Goal: Task Accomplishment & Management: Manage account settings

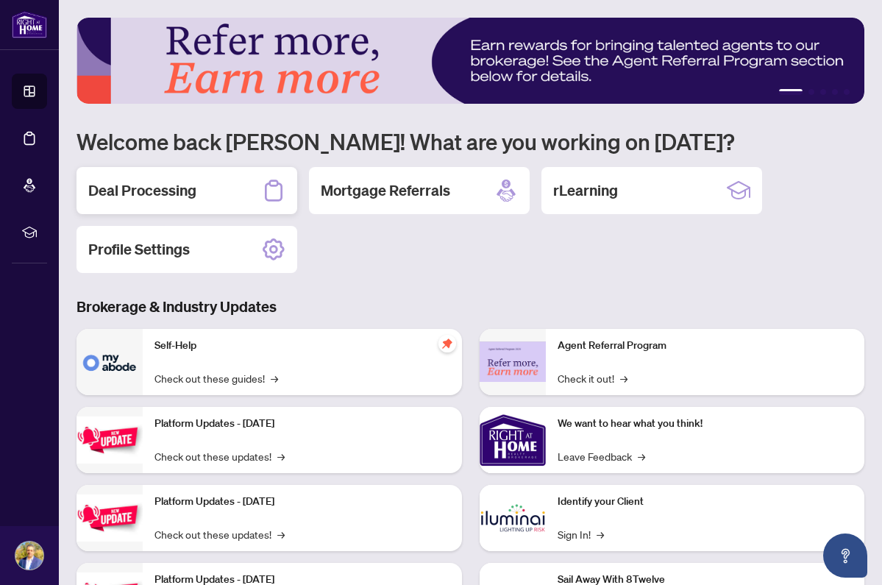
click at [165, 192] on h2 "Deal Processing" at bounding box center [142, 190] width 108 height 21
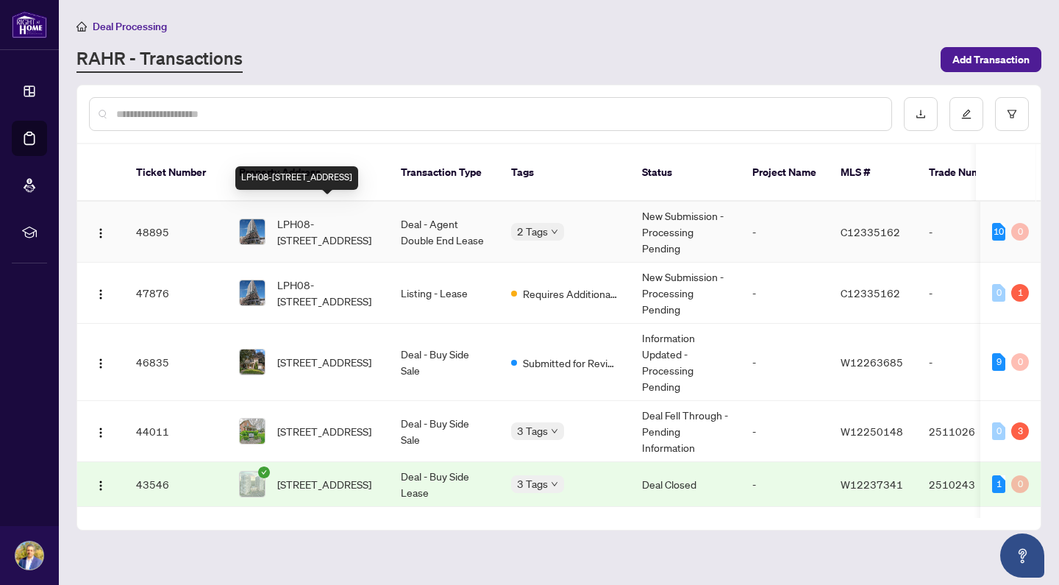
click at [330, 215] on span "LPH08-[STREET_ADDRESS]" at bounding box center [327, 231] width 100 height 32
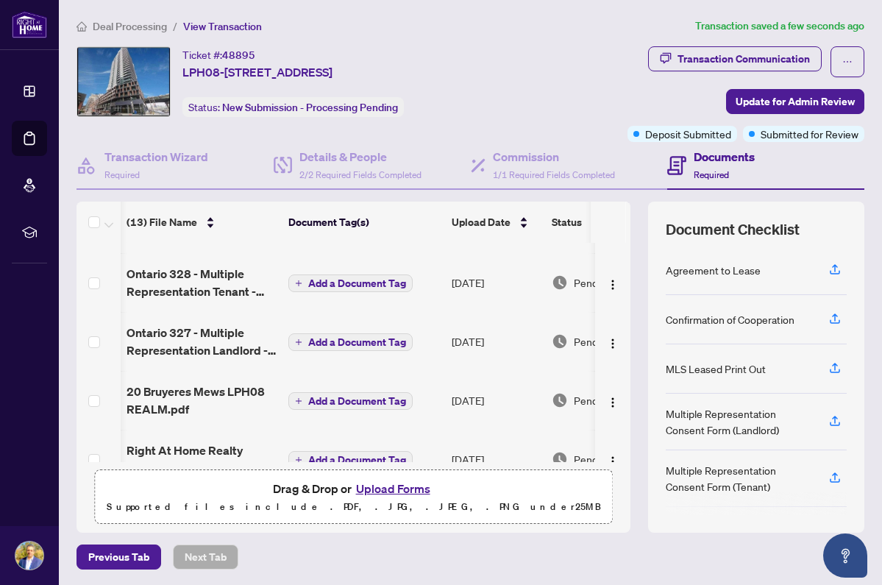
scroll to position [0, 1]
click at [747, 94] on span "Update for Admin Review" at bounding box center [794, 102] width 119 height 24
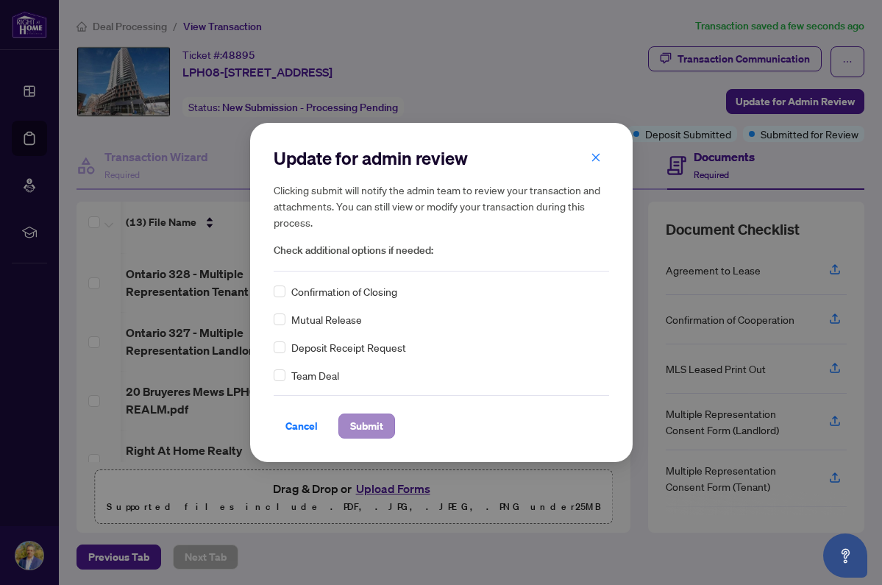
click at [360, 420] on span "Submit" at bounding box center [366, 426] width 33 height 24
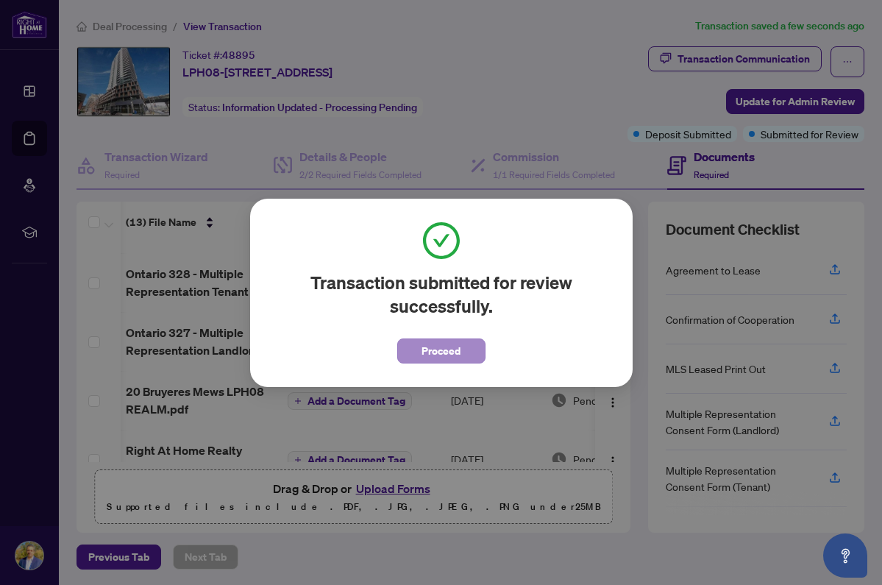
click at [446, 354] on span "Proceed" at bounding box center [440, 351] width 39 height 24
